Goal: Check status: Check status

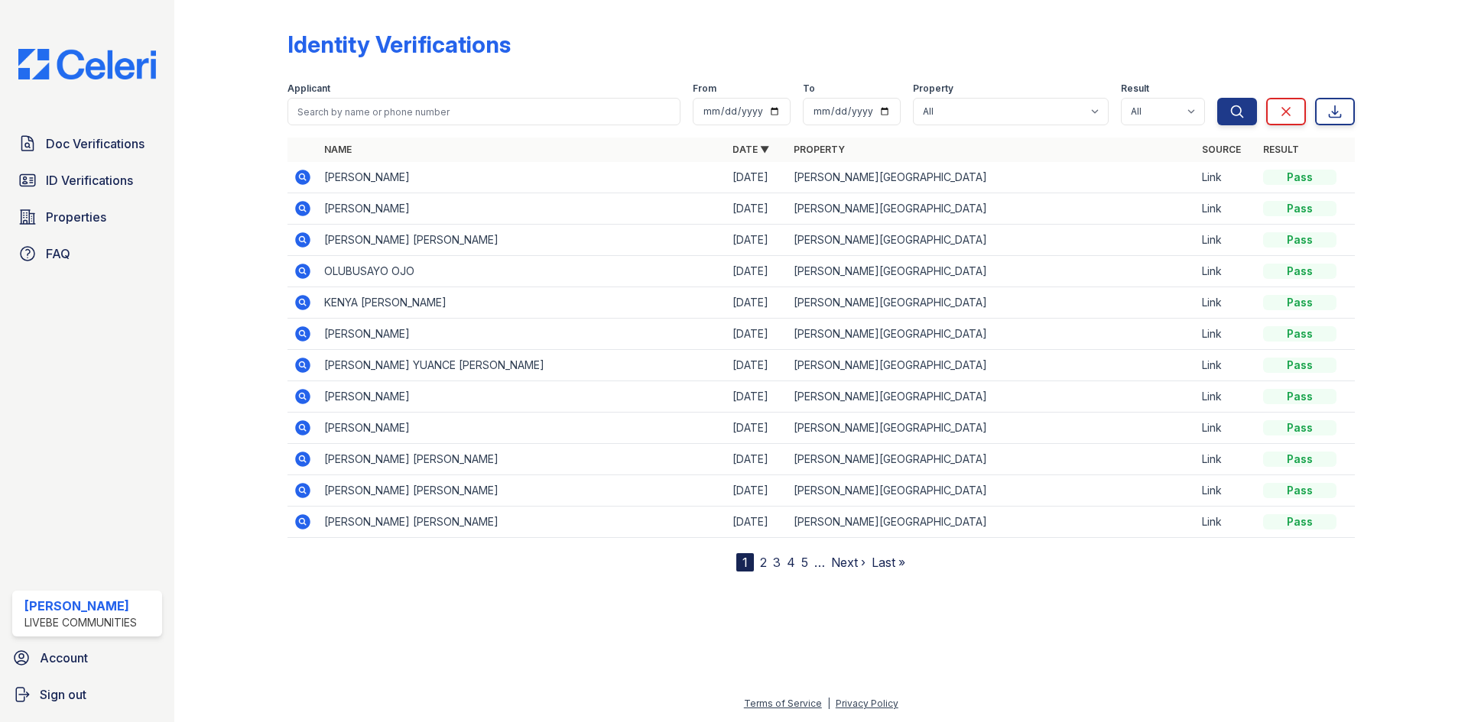
click at [303, 205] on icon at bounding box center [303, 209] width 18 height 18
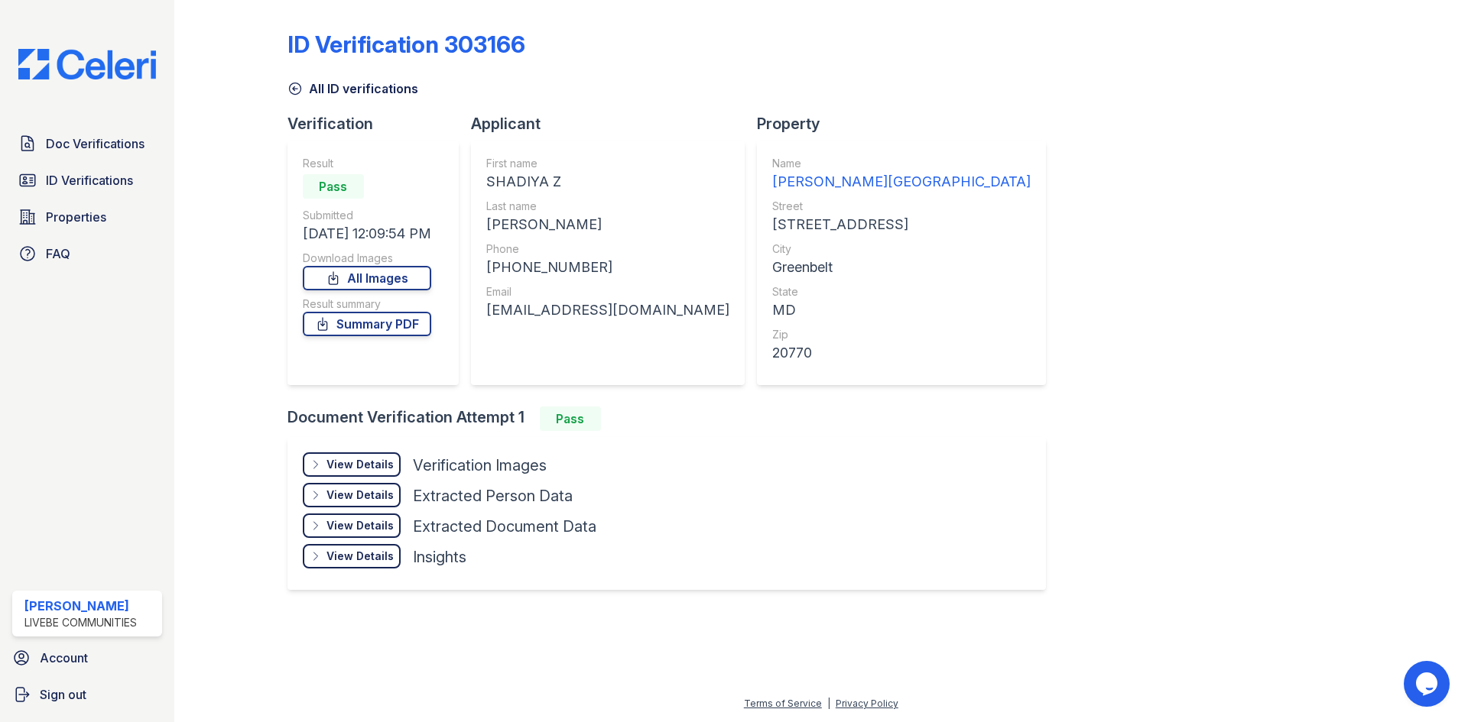
click at [69, 160] on div "Doc Verifications ID Verifications Properties FAQ" at bounding box center [87, 198] width 162 height 141
click at [69, 155] on link "Doc Verifications" at bounding box center [87, 143] width 150 height 31
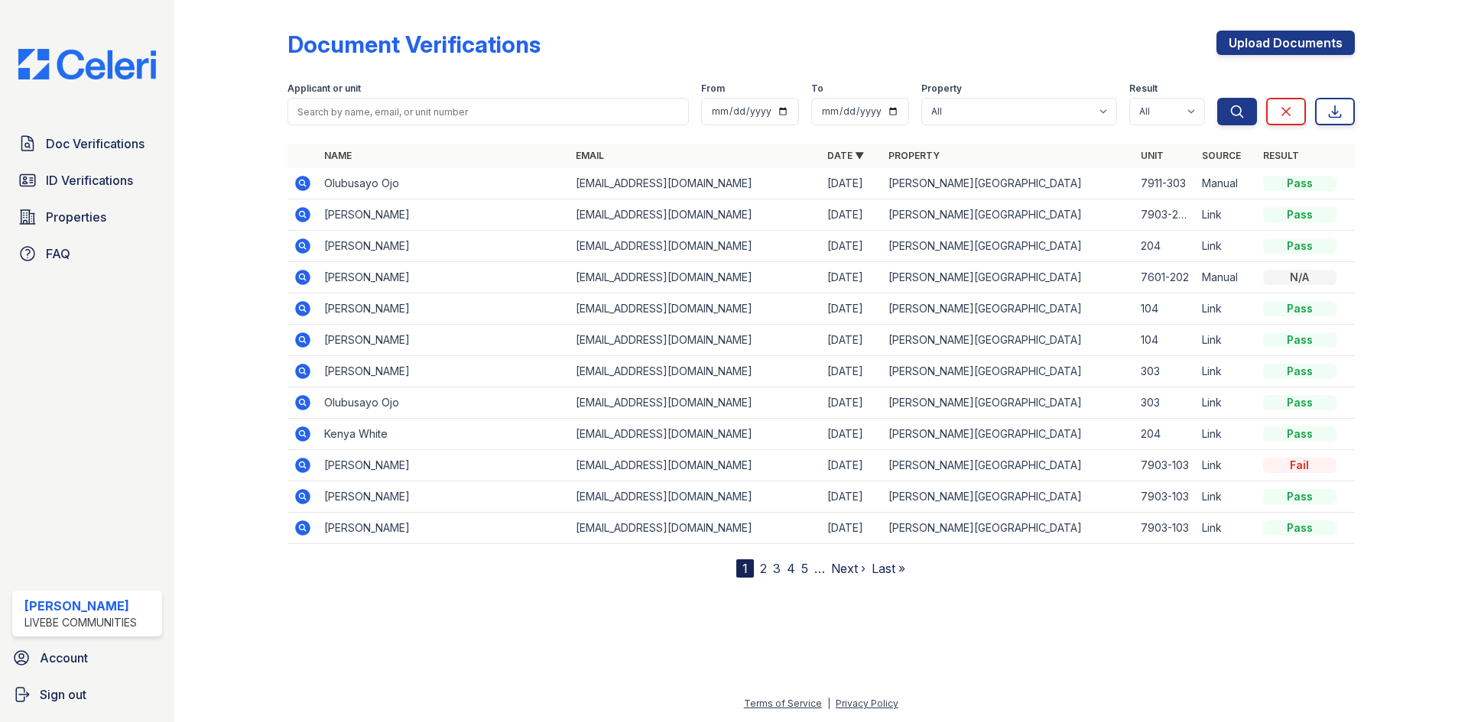
click at [304, 211] on icon at bounding box center [302, 214] width 15 height 15
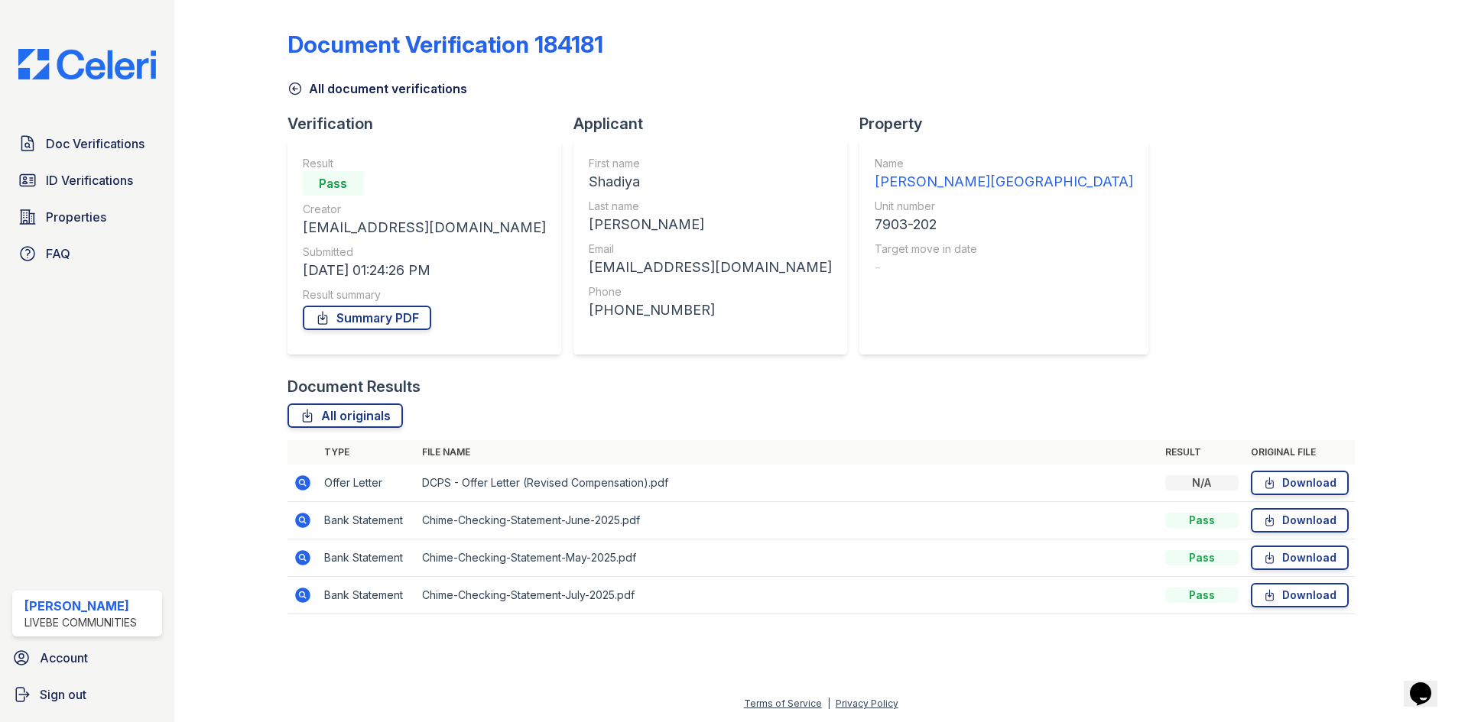
click at [305, 479] on icon at bounding box center [302, 483] width 15 height 15
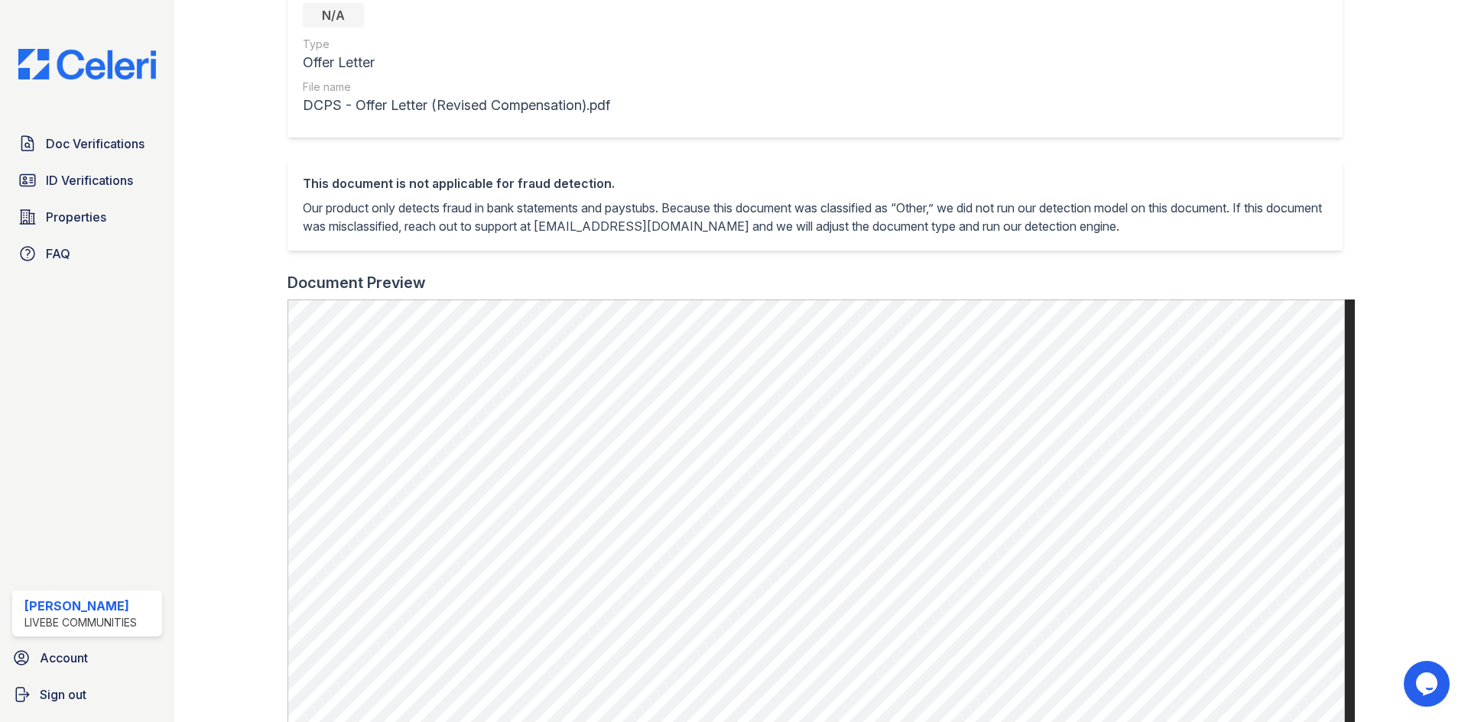
scroll to position [382, 0]
